Goal: Information Seeking & Learning: Compare options

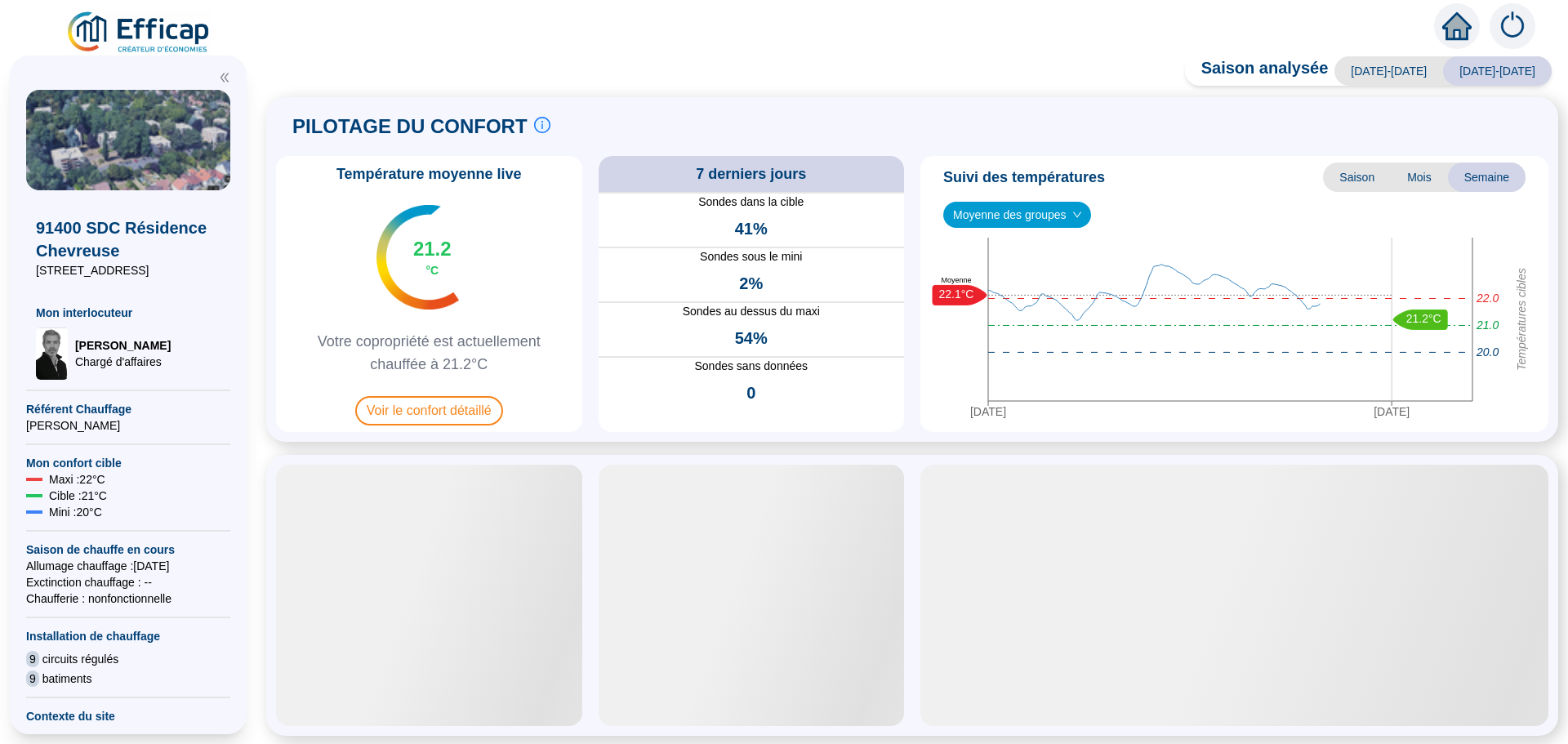
click at [423, 400] on span "Voir le confort détaillé" at bounding box center [429, 410] width 148 height 30
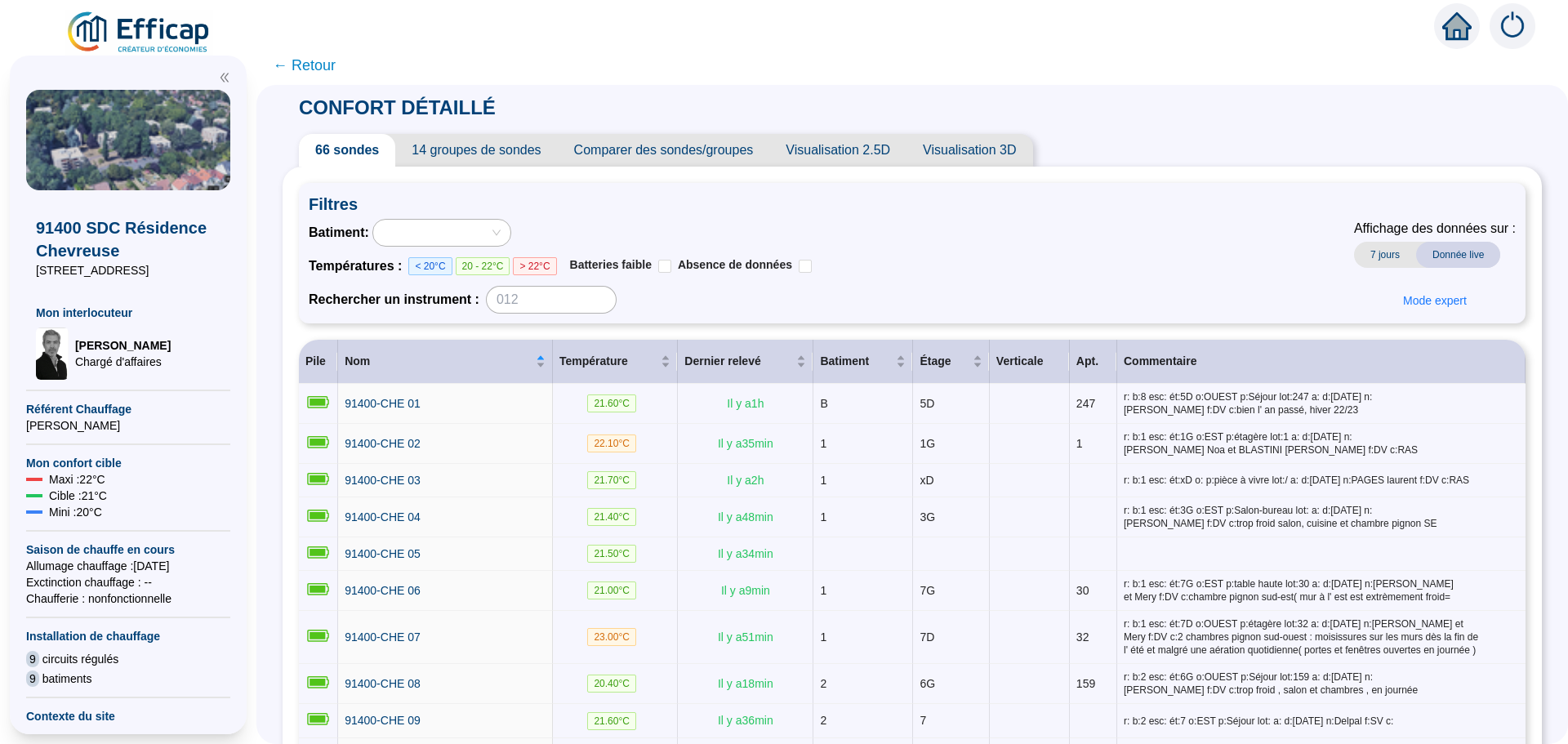
click at [692, 158] on span "Comparer des sondes/groupes" at bounding box center [664, 150] width 212 height 32
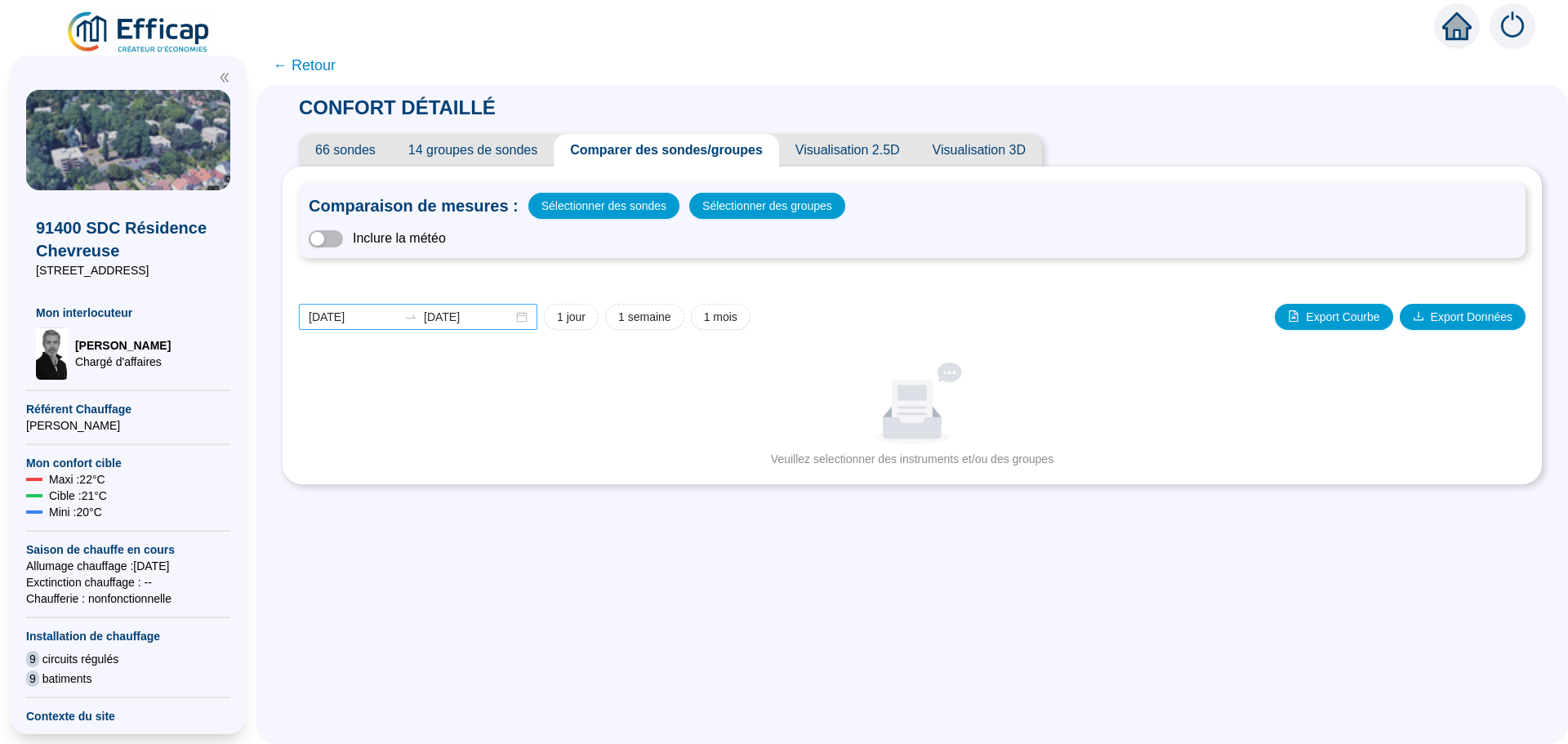
click at [530, 316] on div "[DATE] [DATE]" at bounding box center [419, 316] width 239 height 26
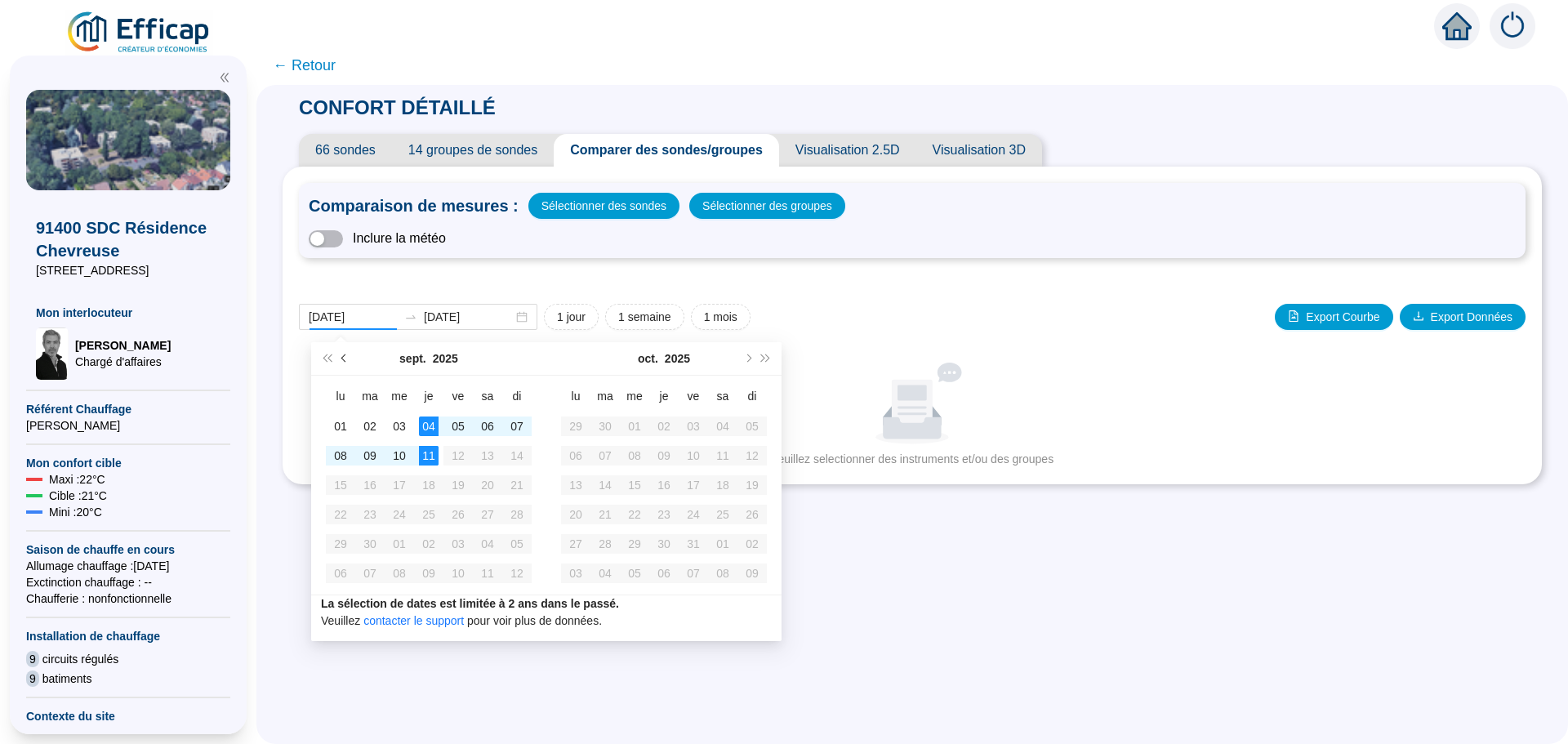
click at [339, 359] on button "Mois précédent (PageUp)" at bounding box center [344, 358] width 18 height 32
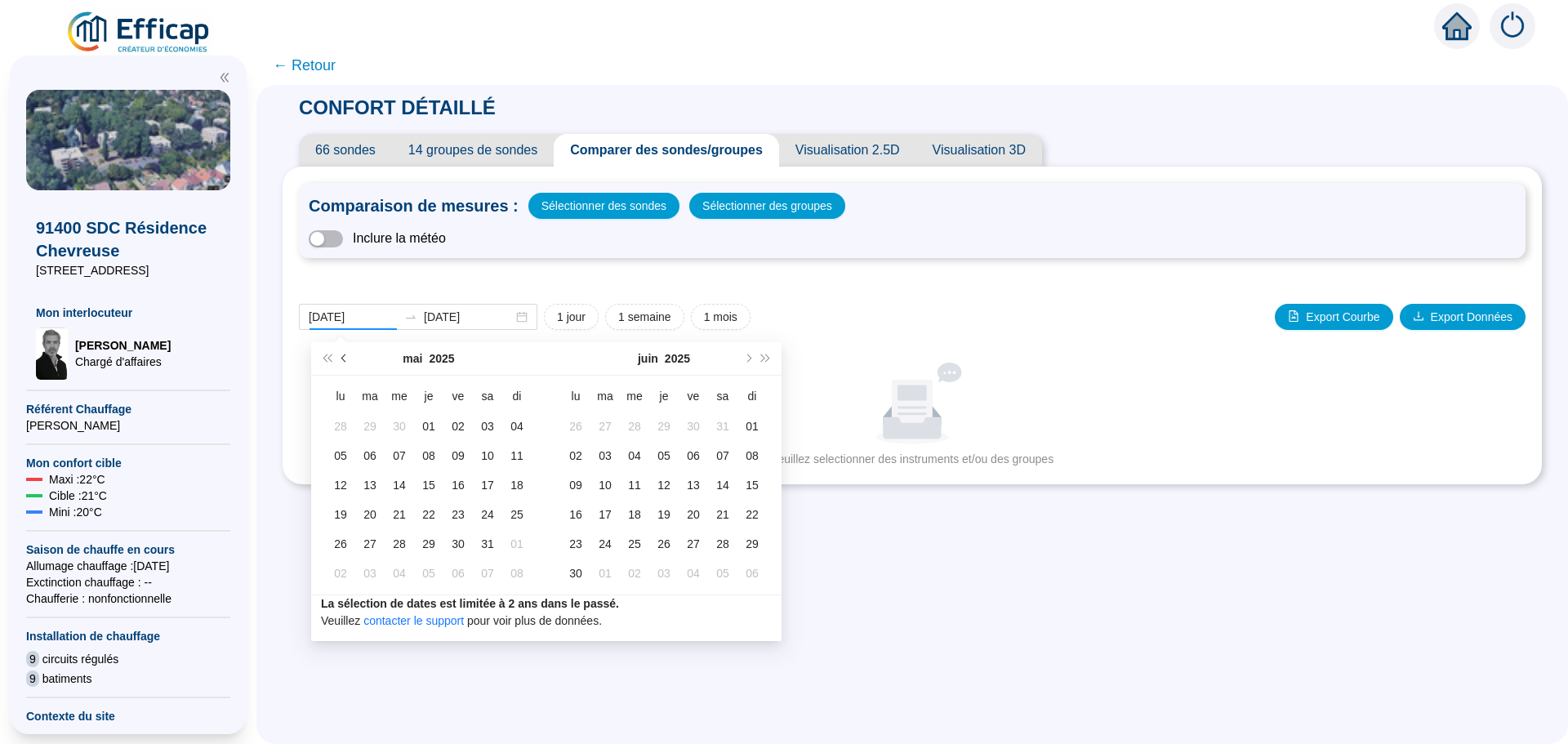
click at [339, 359] on button "Mois précédent (PageUp)" at bounding box center [344, 358] width 18 height 32
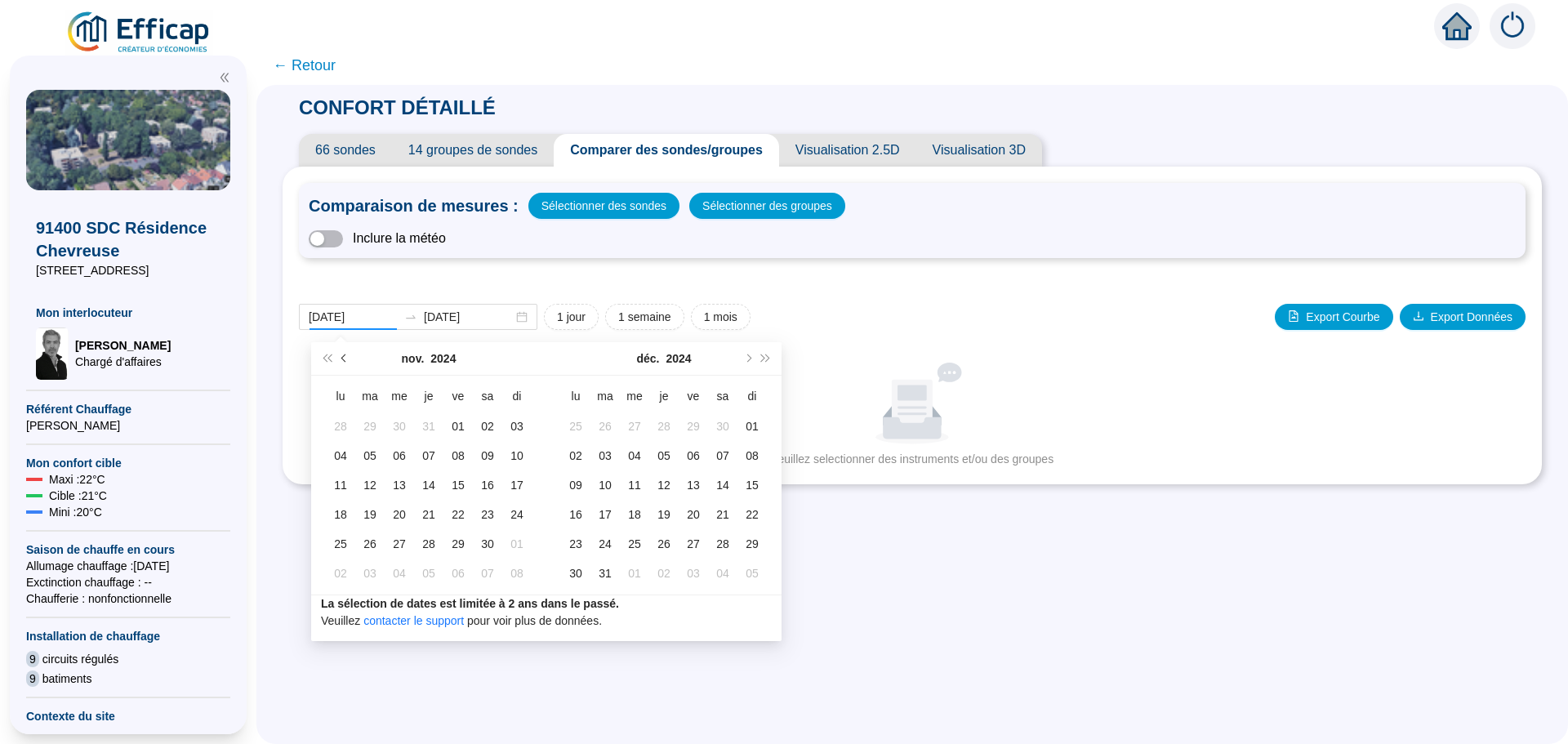
click at [339, 359] on button "Mois précédent (PageUp)" at bounding box center [344, 358] width 18 height 32
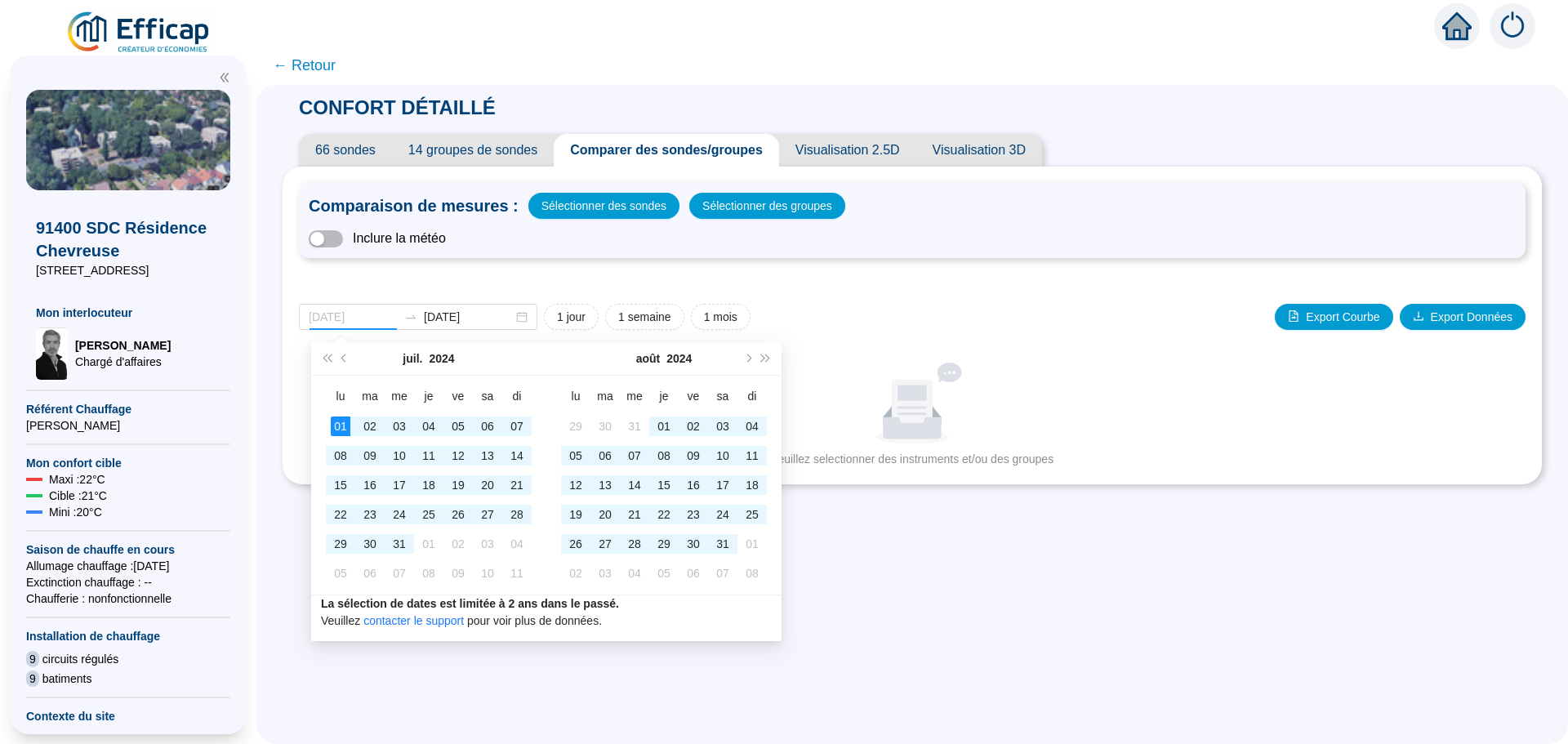
type input "[DATE]"
click at [338, 418] on div "01" at bounding box center [340, 426] width 20 height 20
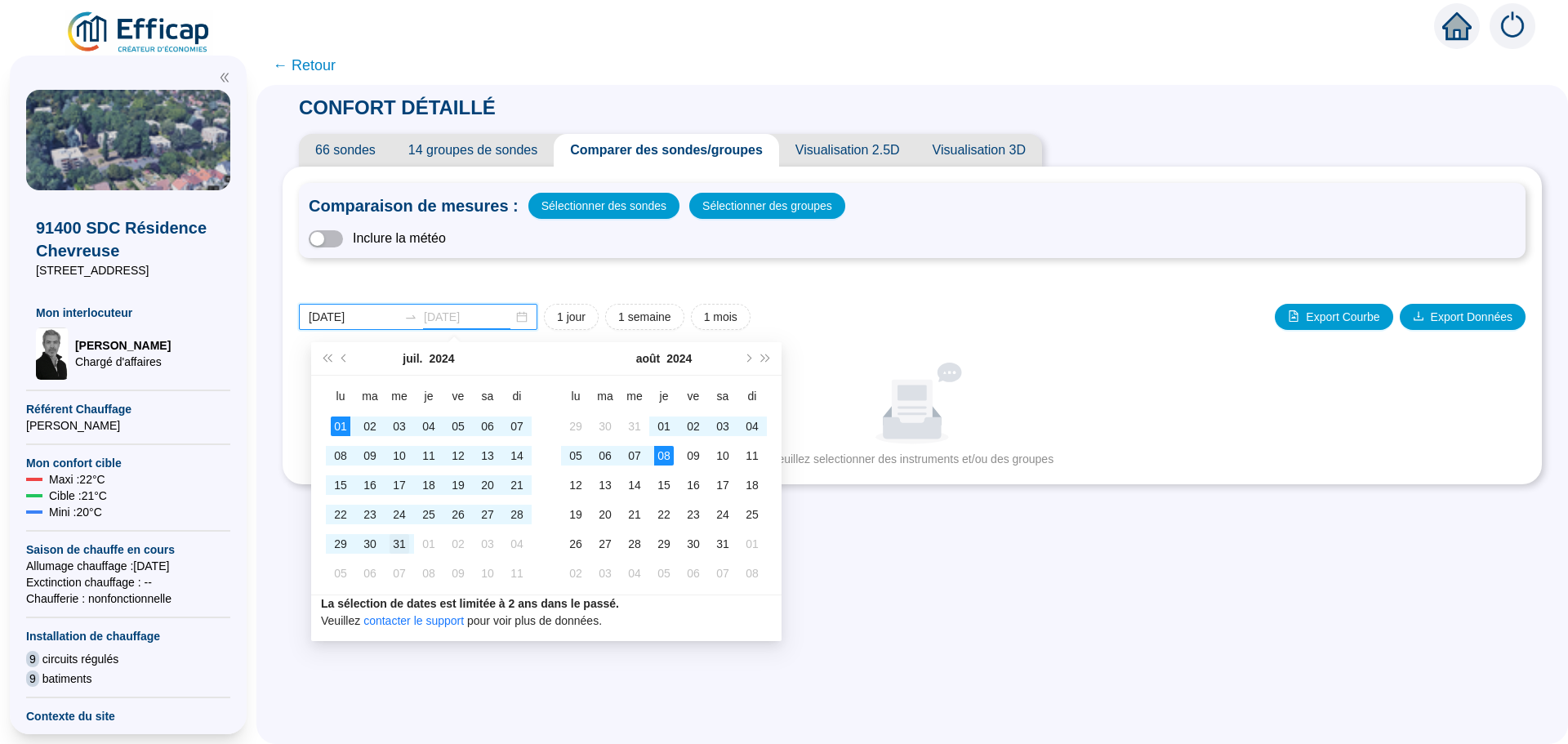
type input "[DATE]"
click at [408, 547] on div "31" at bounding box center [399, 543] width 20 height 20
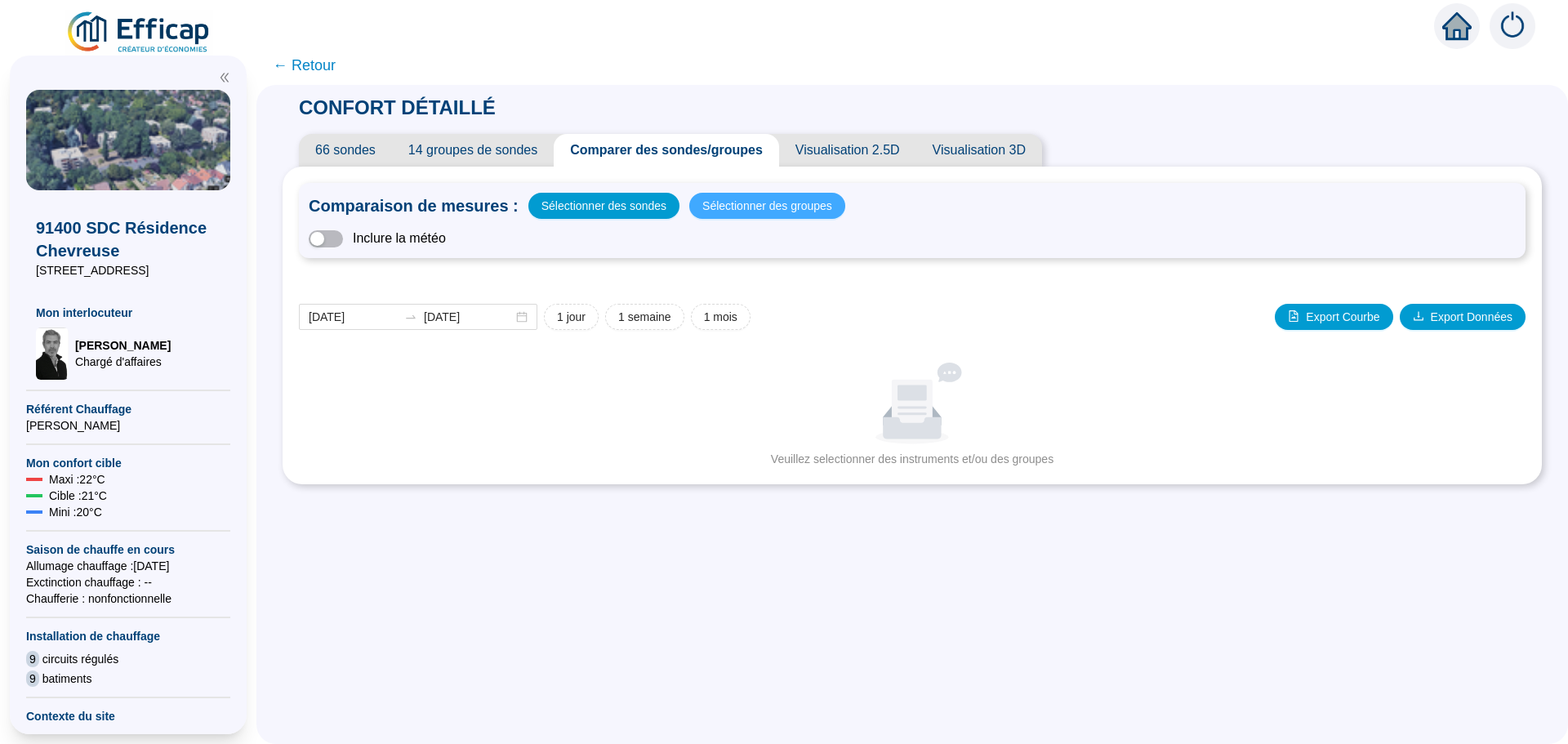
click at [739, 209] on span "Sélectionner des groupes" at bounding box center [767, 205] width 130 height 23
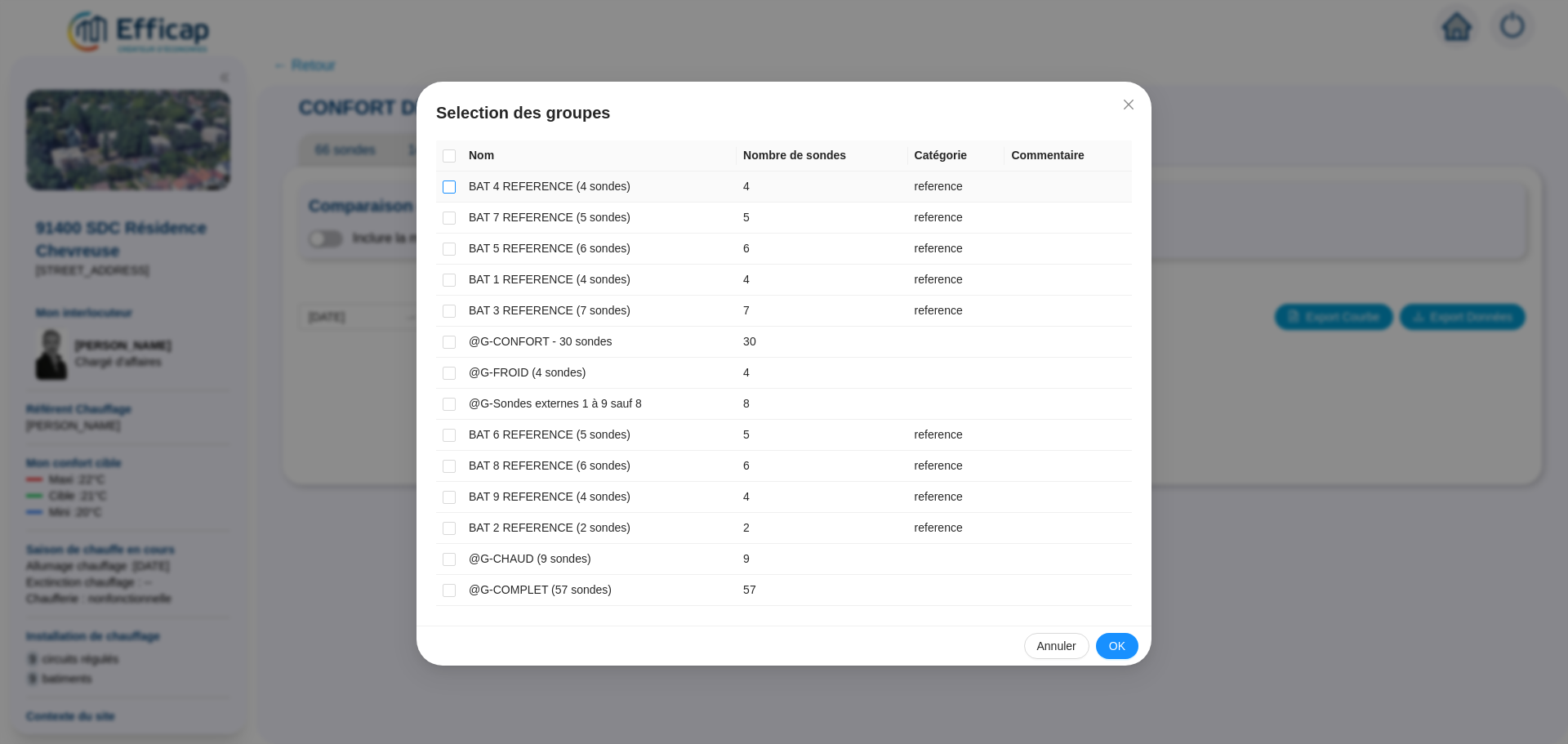
click at [446, 186] on input "checkbox" at bounding box center [449, 187] width 13 height 13
checkbox input "true"
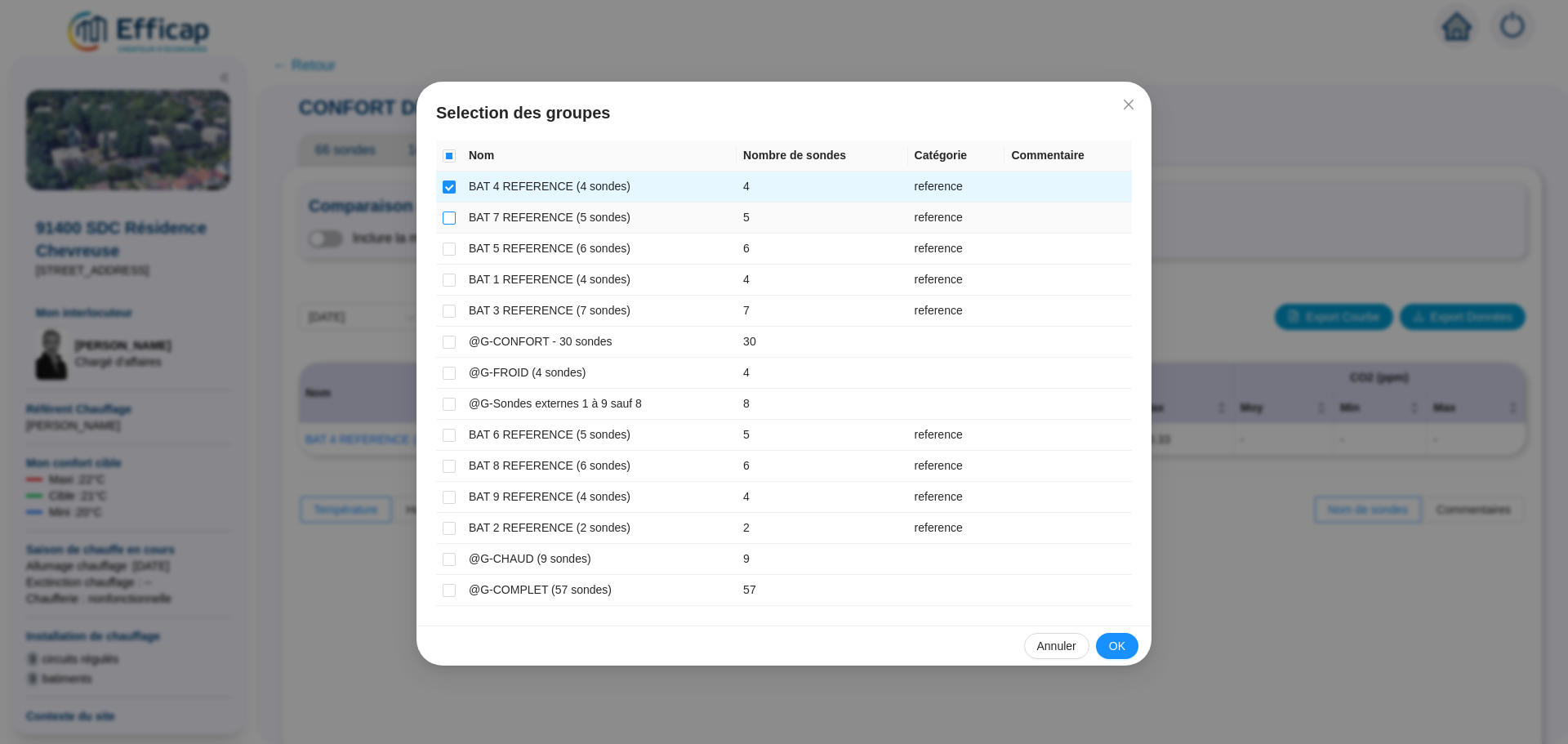
click at [447, 218] on input "checkbox" at bounding box center [449, 218] width 13 height 13
checkbox input "true"
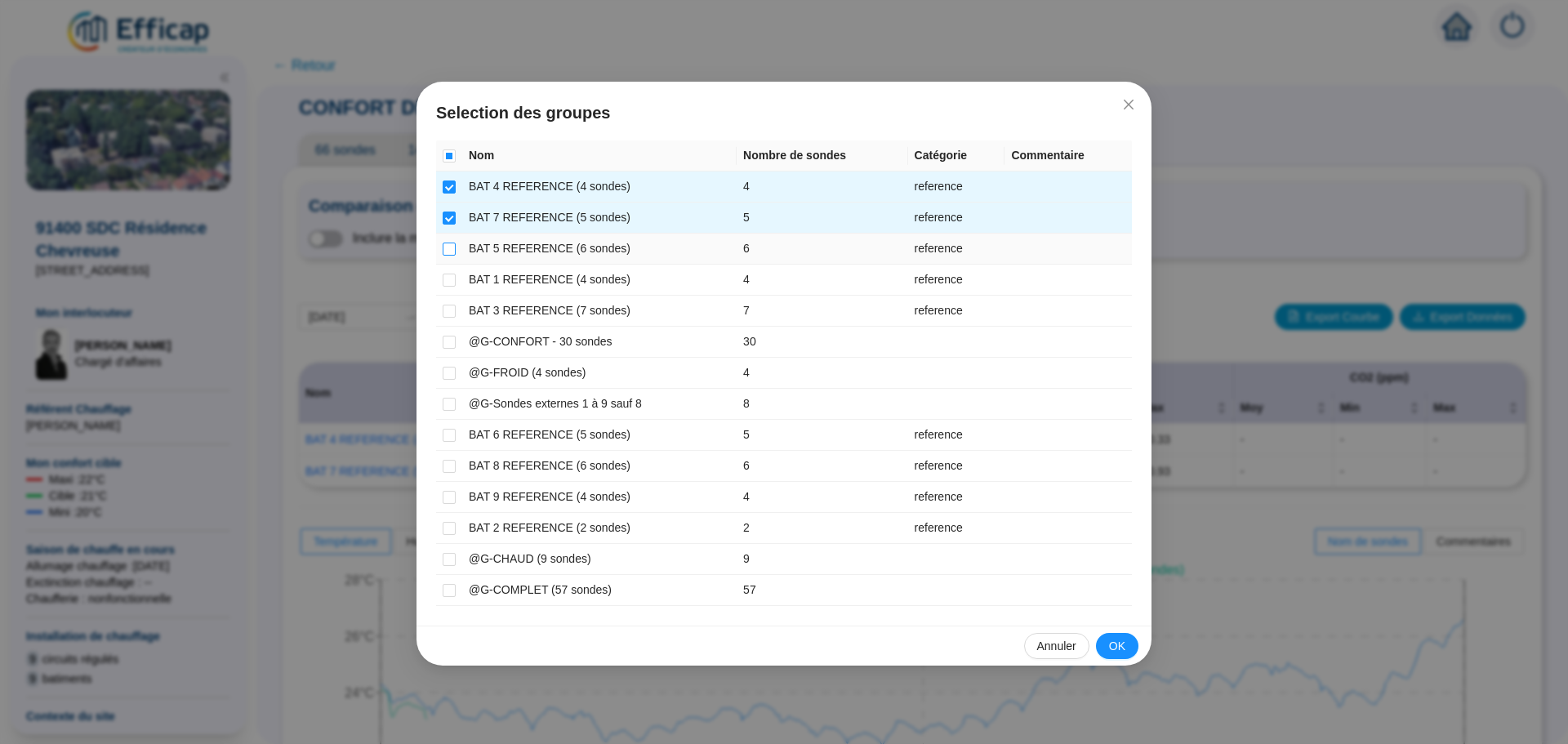
click at [453, 251] on input "checkbox" at bounding box center [449, 249] width 13 height 13
checkbox input "true"
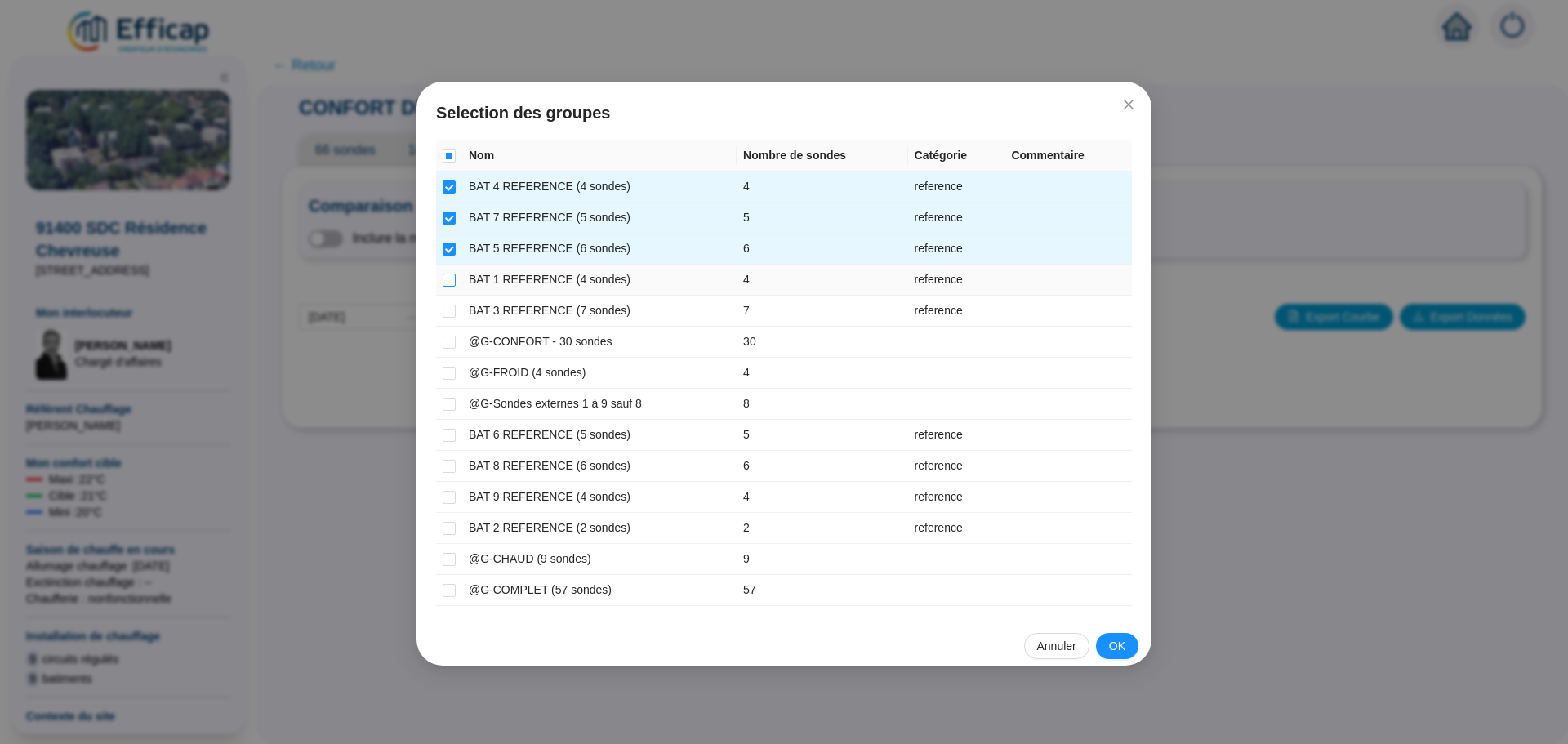
click at [446, 278] on input "checkbox" at bounding box center [449, 280] width 13 height 13
checkbox input "true"
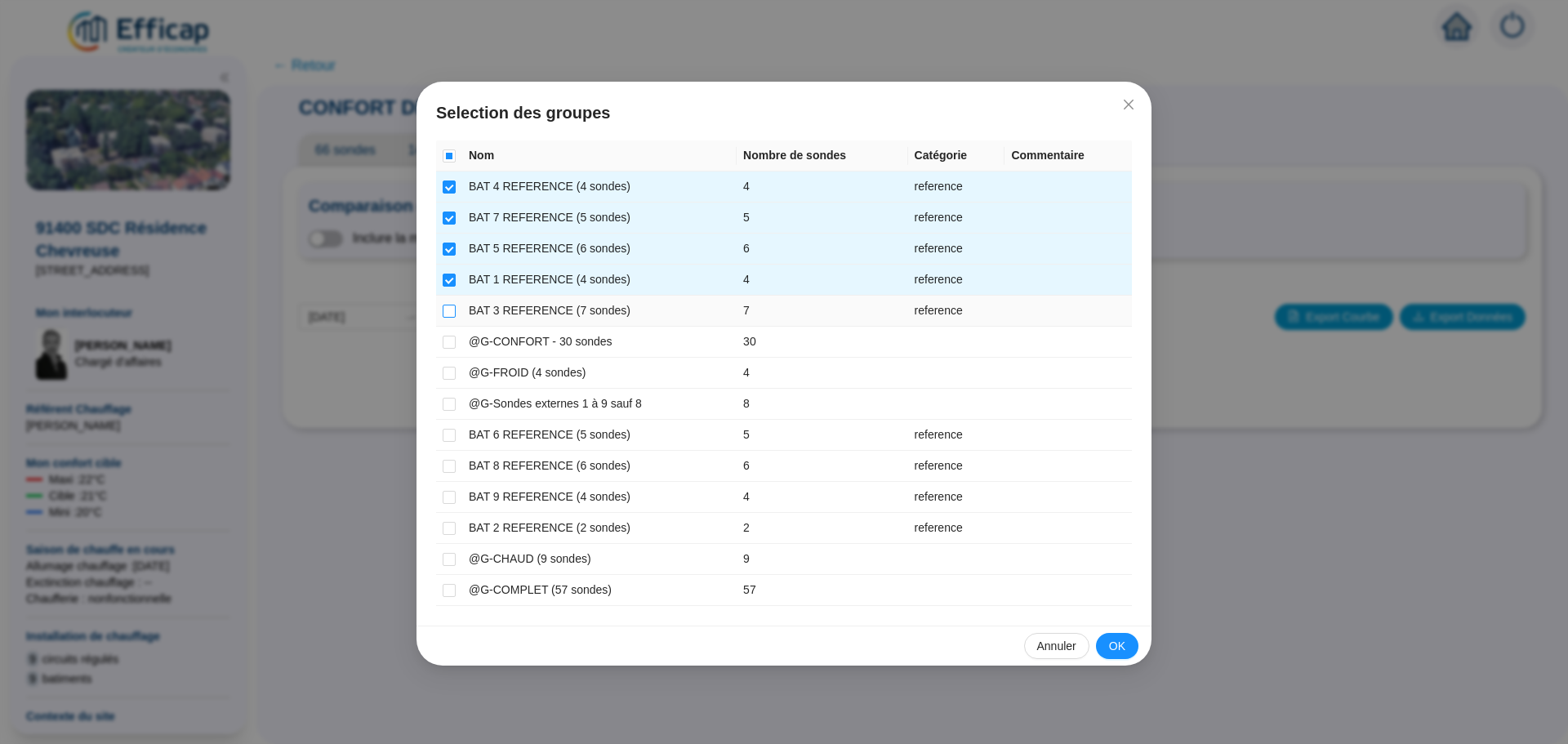
click at [452, 315] on input "checkbox" at bounding box center [449, 311] width 13 height 13
checkbox input "true"
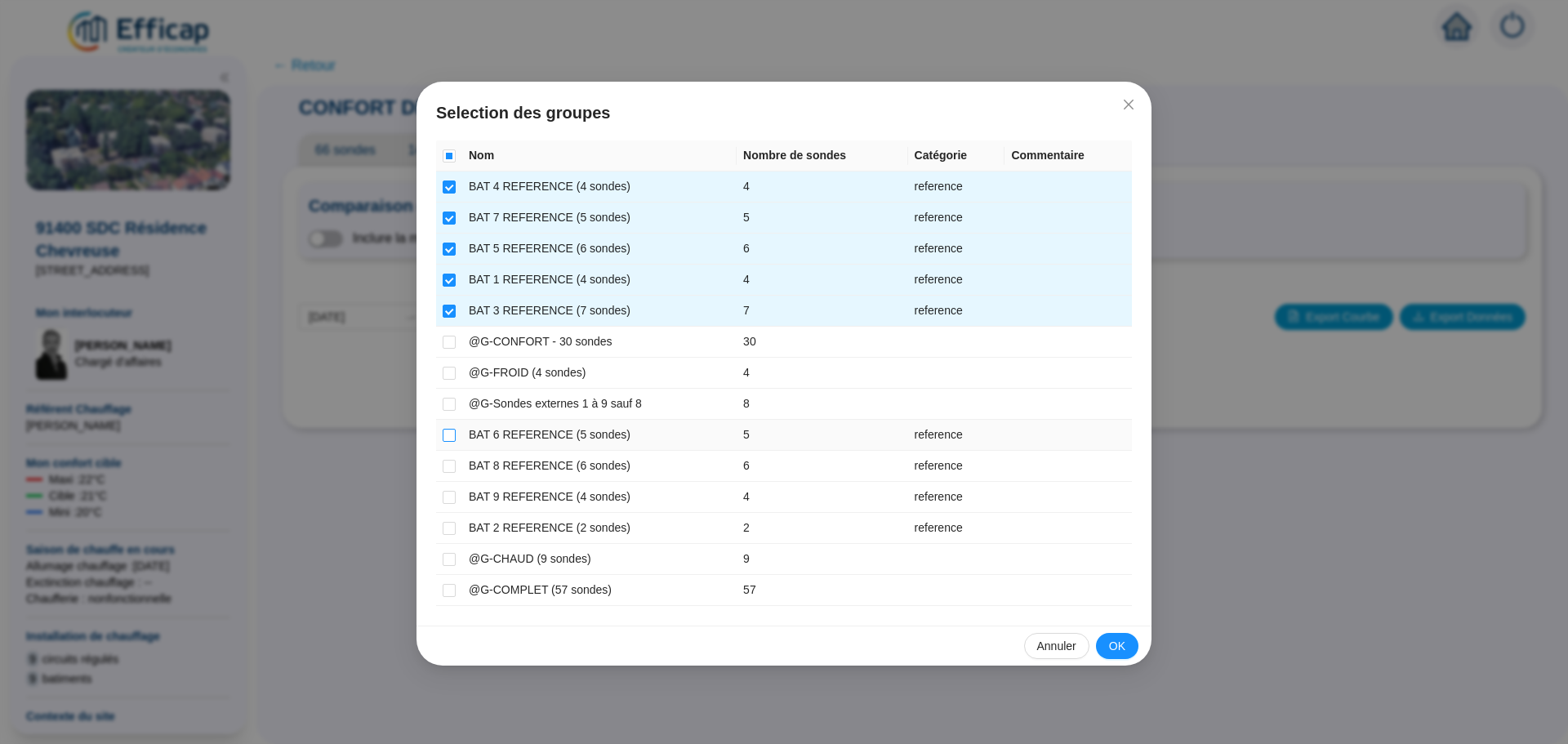
click at [446, 436] on input "checkbox" at bounding box center [449, 436] width 13 height 13
checkbox input "true"
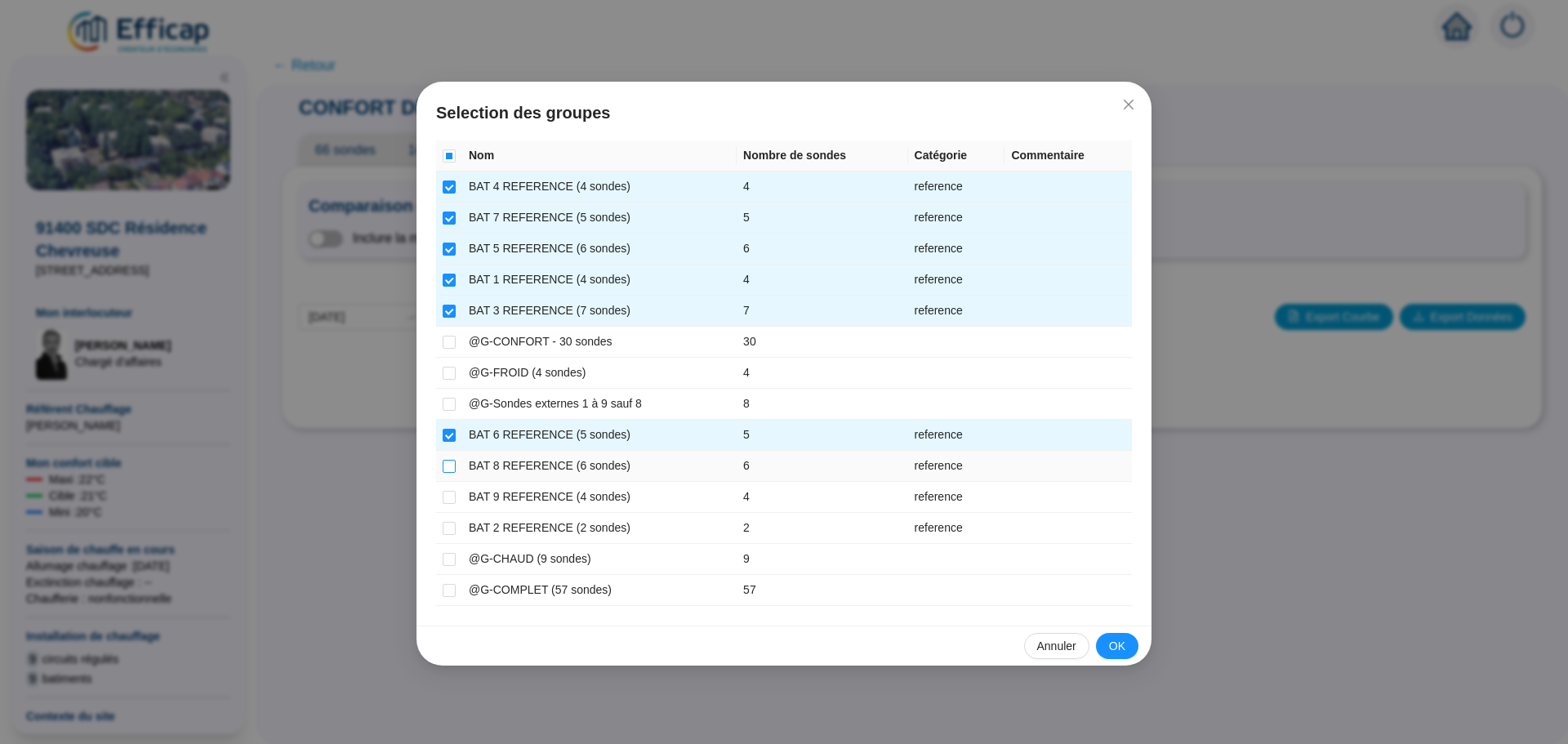
click at [450, 472] on input "checkbox" at bounding box center [449, 466] width 13 height 13
checkbox input "true"
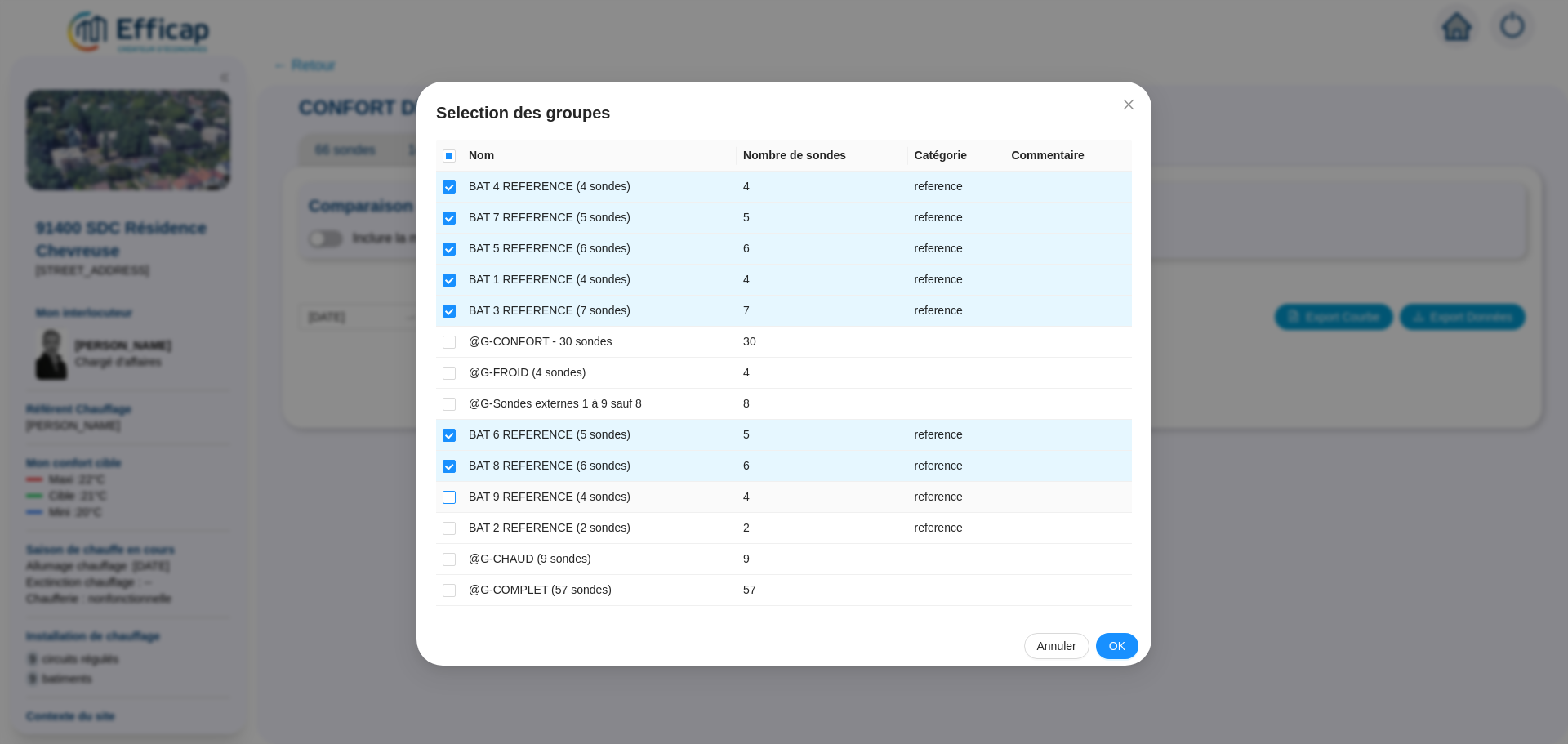
click at [447, 492] on input "checkbox" at bounding box center [449, 498] width 13 height 13
checkbox input "true"
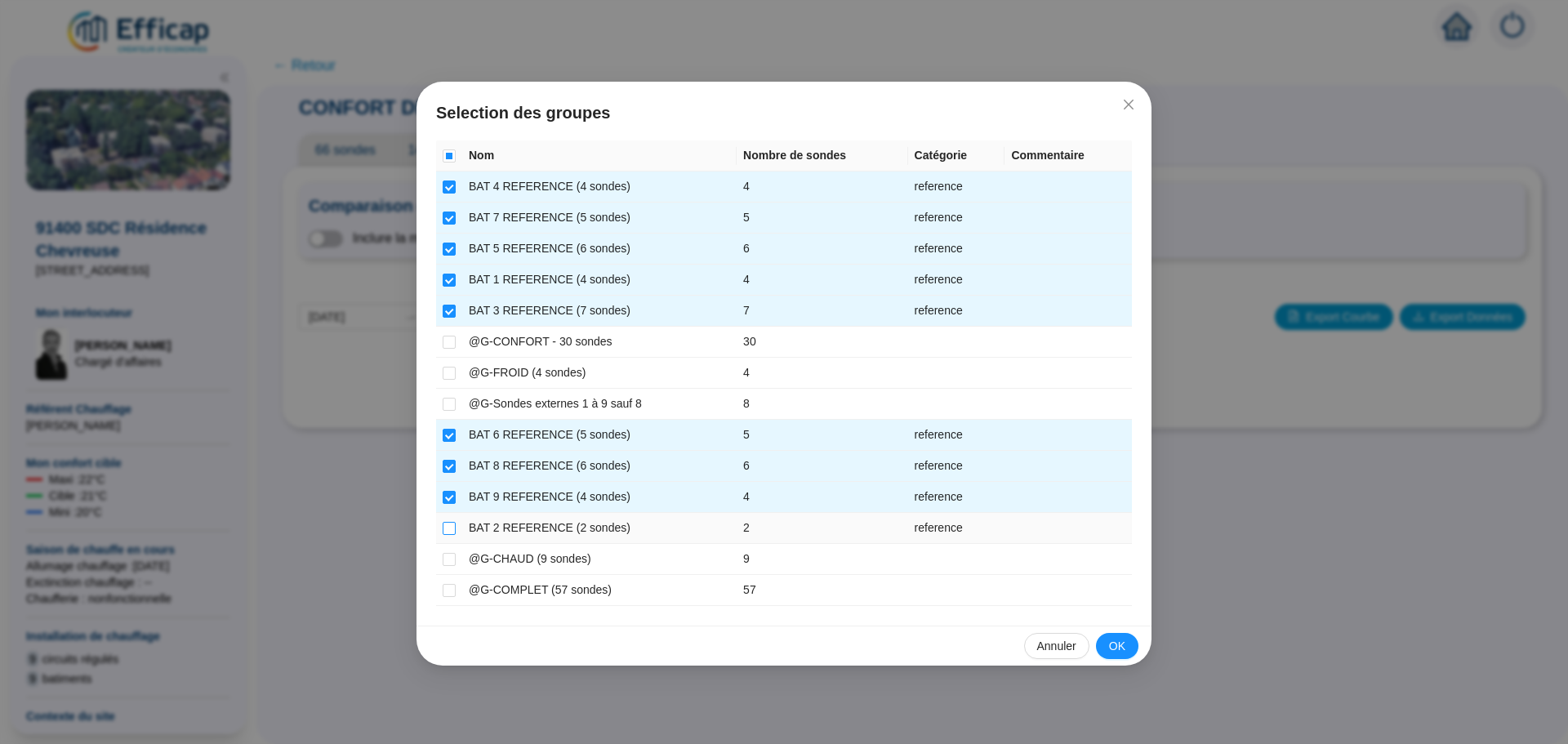
click at [446, 530] on input "checkbox" at bounding box center [449, 528] width 13 height 13
checkbox input "true"
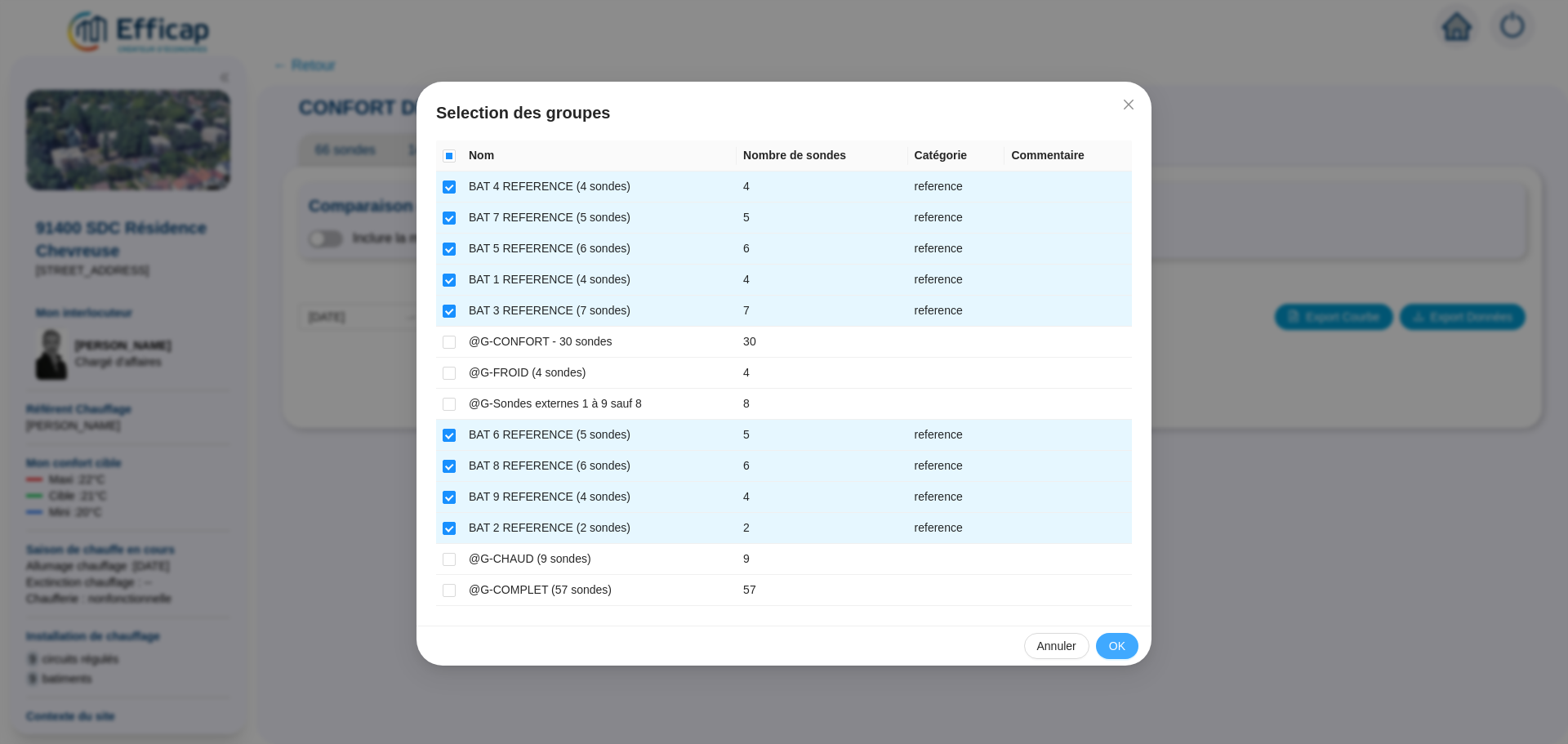
click at [1120, 647] on span "OK" at bounding box center [1117, 646] width 16 height 17
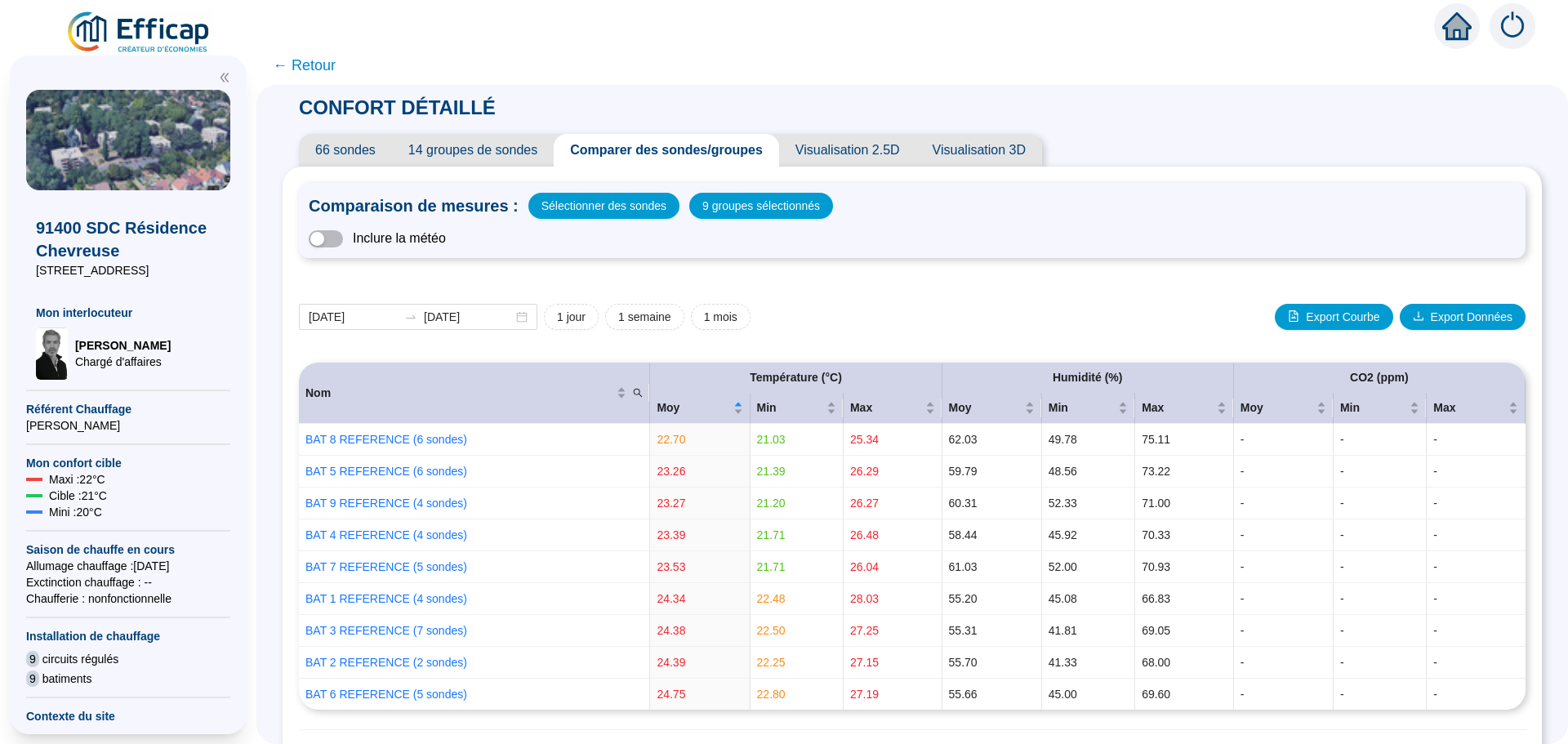
click at [826, 311] on div "[DATE] [DATE] 1 jour 1 semaine 1 mois Export Courbe Export Données" at bounding box center [913, 316] width 1227 height 26
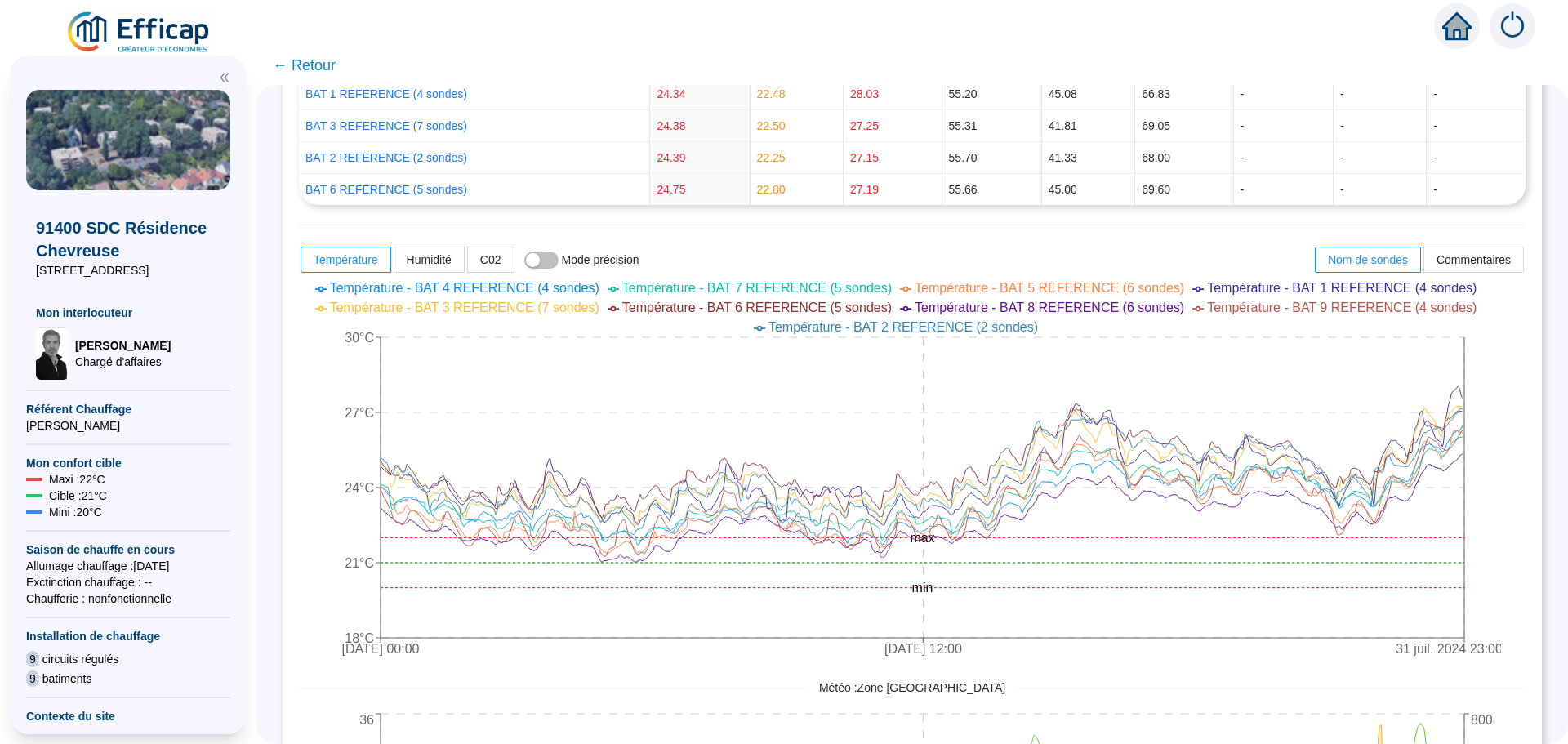
scroll to position [489, 0]
